Goal: Information Seeking & Learning: Find specific page/section

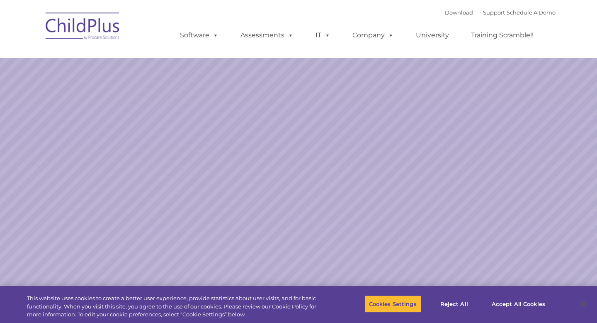
select select "MEDIUM"
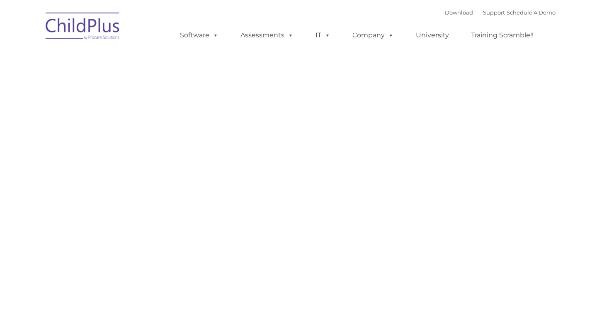
type input ""
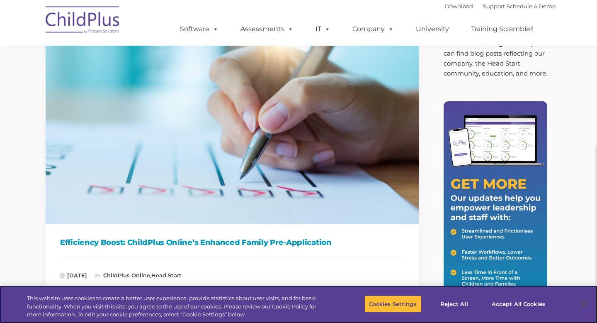
scroll to position [0, 2]
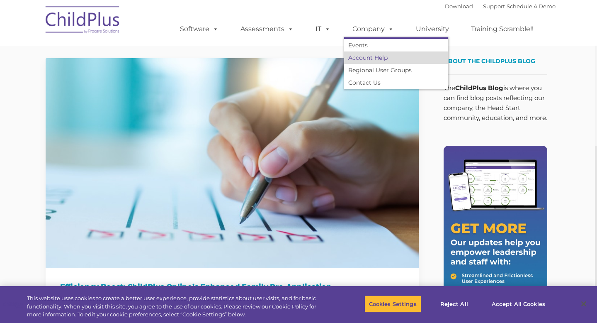
click at [375, 58] on link "Account Help" at bounding box center [396, 57] width 104 height 12
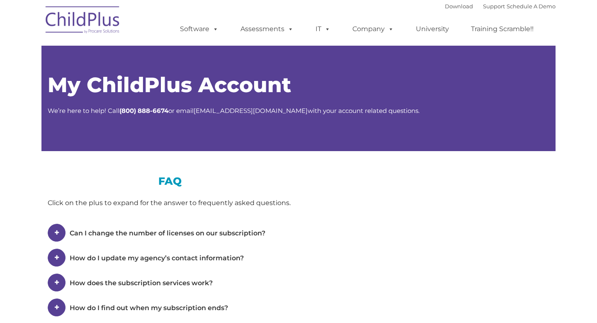
type input ""
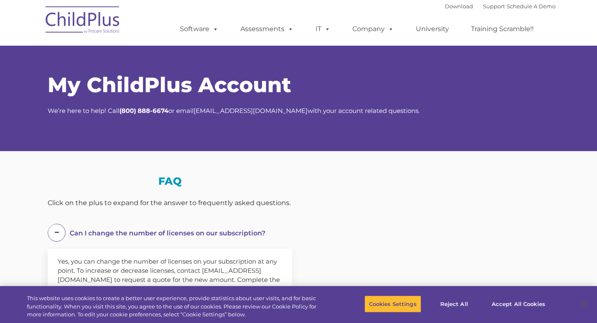
select select "MEDIUM"
